Goal: Information Seeking & Learning: Understand process/instructions

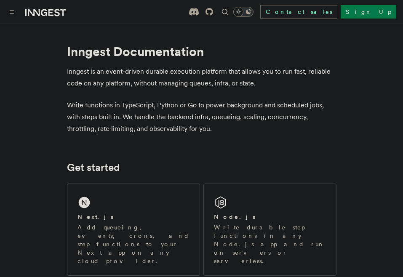
click at [161, 184] on div "Next.js Add queueing, events, crons, and step functions to your Next app on any…" at bounding box center [133, 229] width 132 height 91
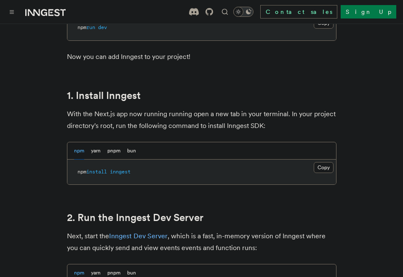
scroll to position [450, 0]
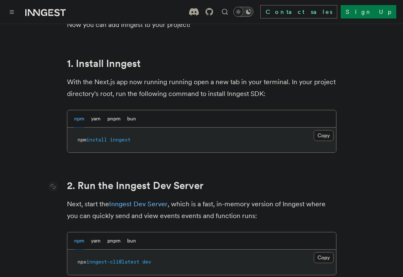
scroll to position [506, 0]
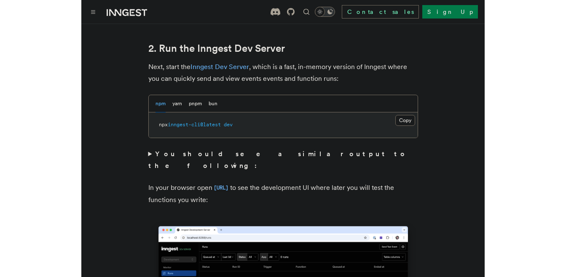
scroll to position [618, 0]
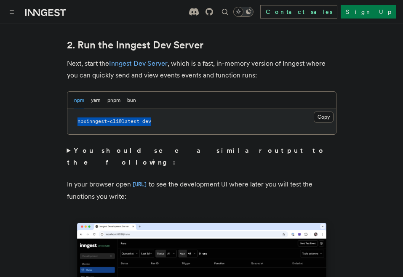
drag, startPoint x: 166, startPoint y: 113, endPoint x: 74, endPoint y: 109, distance: 92.4
click at [74, 109] on pre "npx inngest-cli@latest dev" at bounding box center [201, 121] width 269 height 25
copy span "npx inngest-cli@latest dev"
